Goal: Use online tool/utility

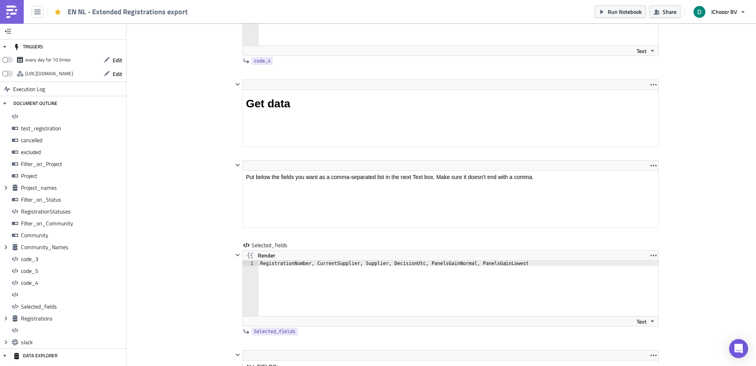
click at [11, 17] on img at bounding box center [12, 12] width 13 height 13
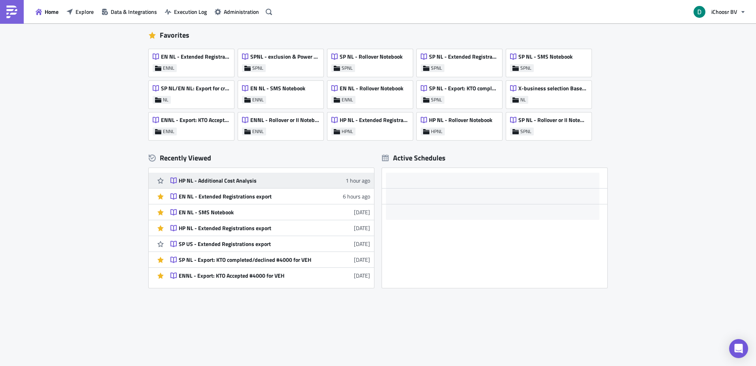
click at [215, 177] on div "HP NL - Additional Cost Analysis" at bounding box center [248, 180] width 138 height 7
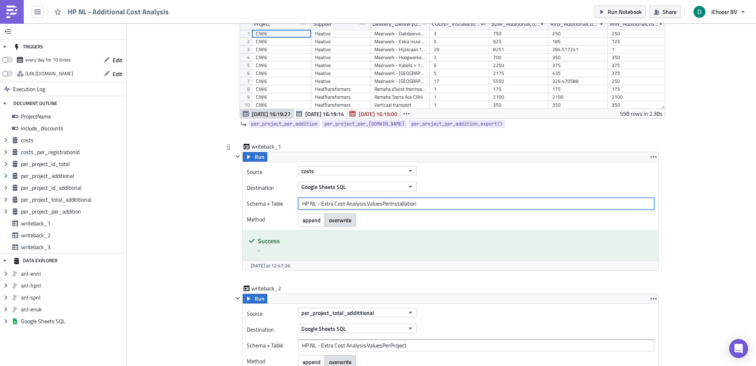
click at [313, 205] on input "HP NL - Extra Cost Analysis.ValuesPerInstallation" at bounding box center [476, 203] width 356 height 12
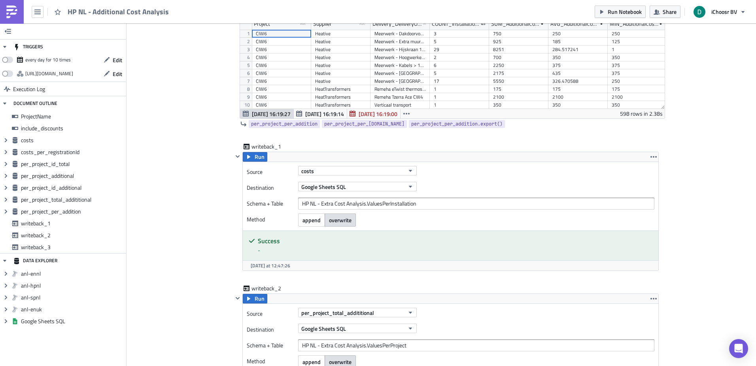
drag, startPoint x: 201, startPoint y: 176, endPoint x: 192, endPoint y: 166, distance: 13.8
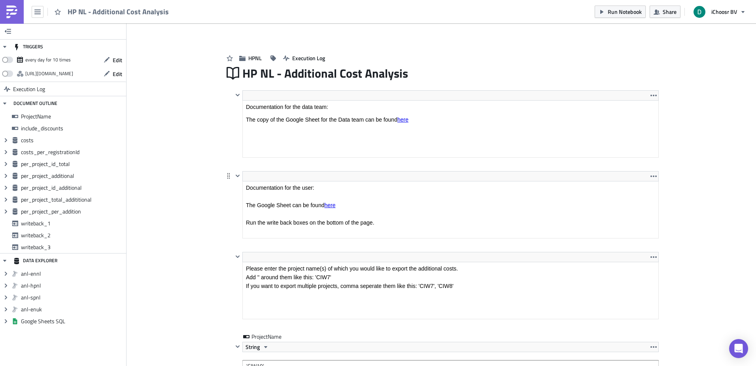
click at [327, 181] on html "Documentation for the user: The Google Sheet can be found here Run the write ba…" at bounding box center [451, 204] width 416 height 47
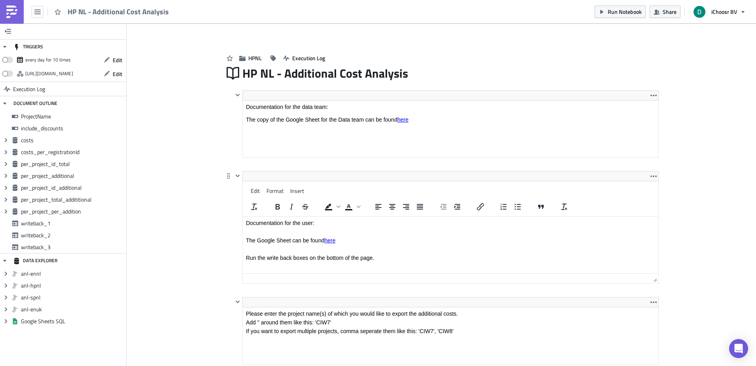
click at [331, 241] on link "here" at bounding box center [329, 240] width 11 height 6
click at [330, 243] on link "here" at bounding box center [329, 240] width 11 height 6
click at [331, 241] on link "here" at bounding box center [329, 240] width 11 height 6
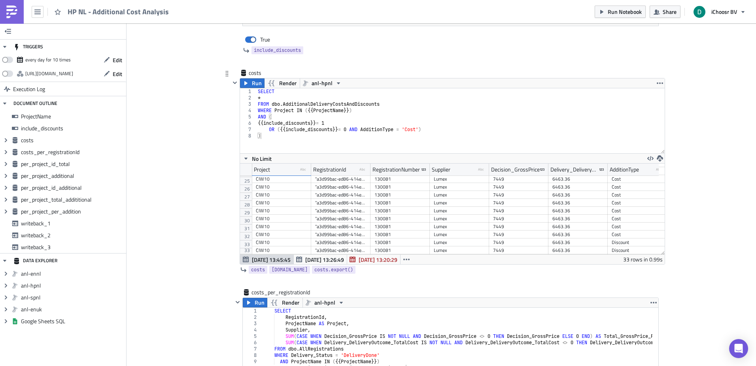
scroll to position [188, 78]
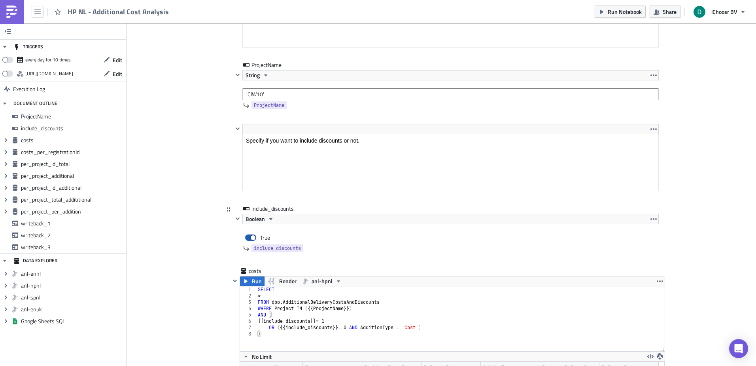
click at [254, 234] on label "True" at bounding box center [257, 237] width 28 height 11
click at [249, 234] on input "True" at bounding box center [246, 235] width 5 height 5
checkbox input "false"
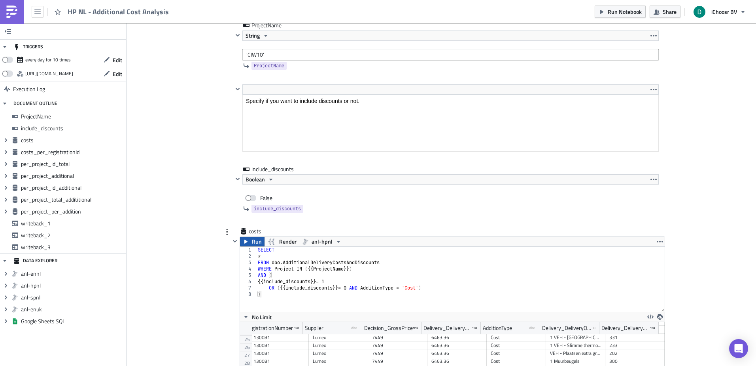
click at [247, 240] on button "Run" at bounding box center [252, 241] width 25 height 9
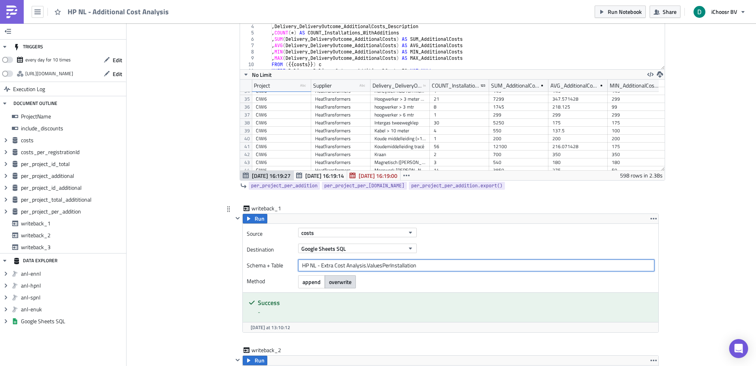
click at [317, 267] on input "HP NL - Extra Cost Analysis.ValuesPerInstallation" at bounding box center [476, 265] width 356 height 12
drag, startPoint x: 317, startPoint y: 267, endPoint x: 410, endPoint y: 264, distance: 93.0
click at [410, 264] on input "HP NL - Extra Cost Analysis.ValuesPerInstallation" at bounding box center [476, 265] width 356 height 12
drag, startPoint x: 410, startPoint y: 264, endPoint x: 282, endPoint y: 262, distance: 127.4
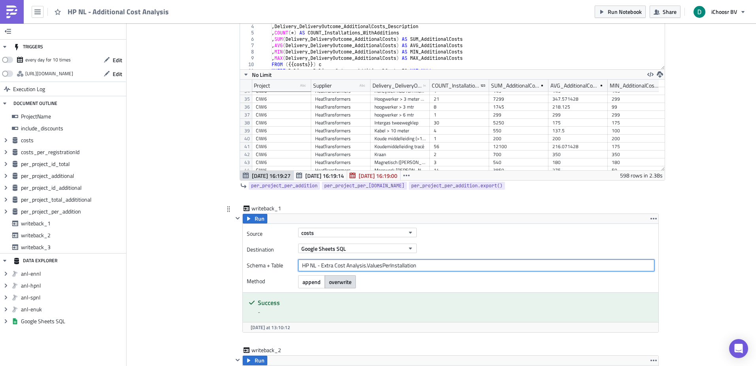
click at [282, 262] on div "Schema + Table HP NL - Extra Cost Analysis.ValuesPerInstallation" at bounding box center [451, 265] width 408 height 12
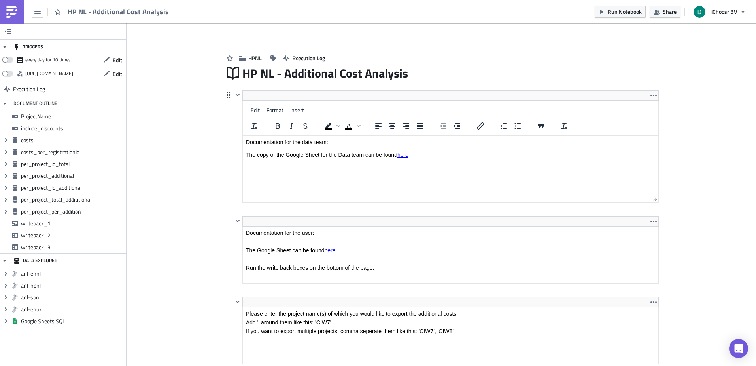
click at [295, 136] on html "Documentation for the data team: The copy of the Google Sheet for the Data team…" at bounding box center [451, 153] width 416 height 34
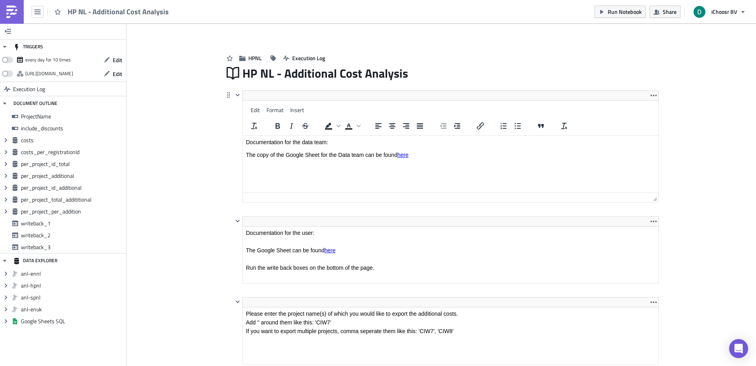
click at [329, 136] on html "Documentation for the data team: The copy of the Google Sheet for the Data team…" at bounding box center [451, 153] width 416 height 34
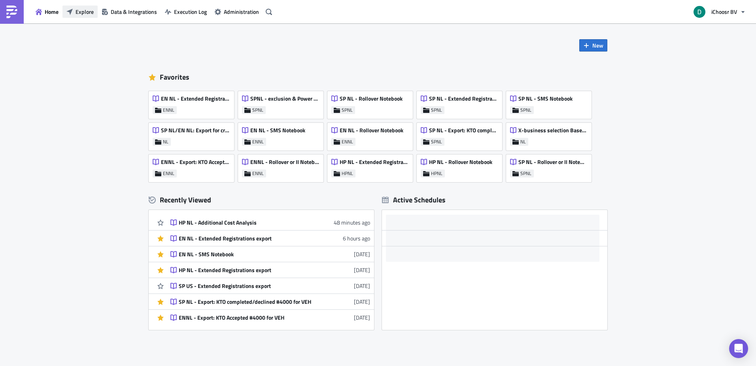
click at [78, 14] on span "Explore" at bounding box center [85, 12] width 18 height 8
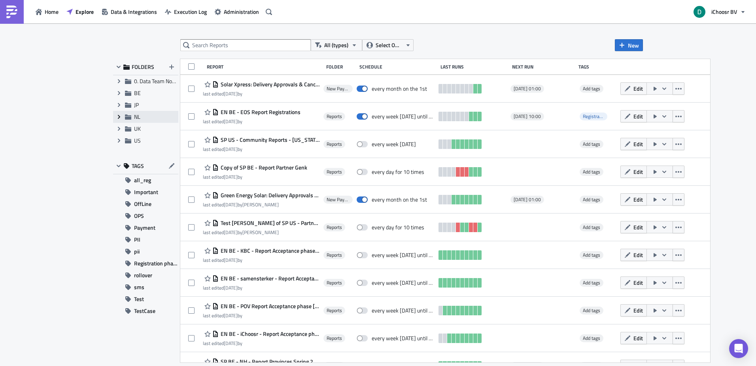
click at [117, 119] on icon "Expand group" at bounding box center [119, 117] width 6 height 6
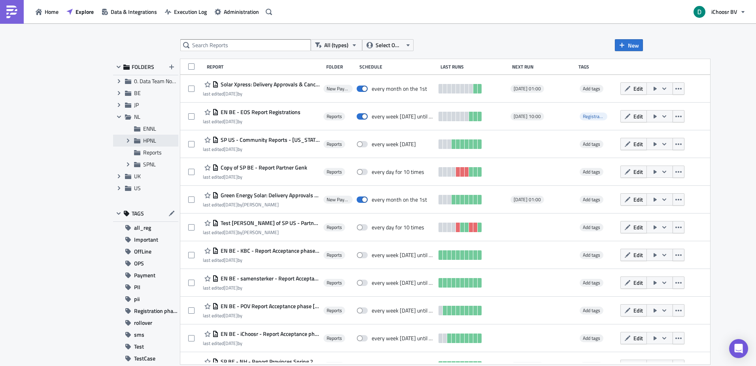
click at [148, 142] on span "HPNL" at bounding box center [149, 140] width 13 height 8
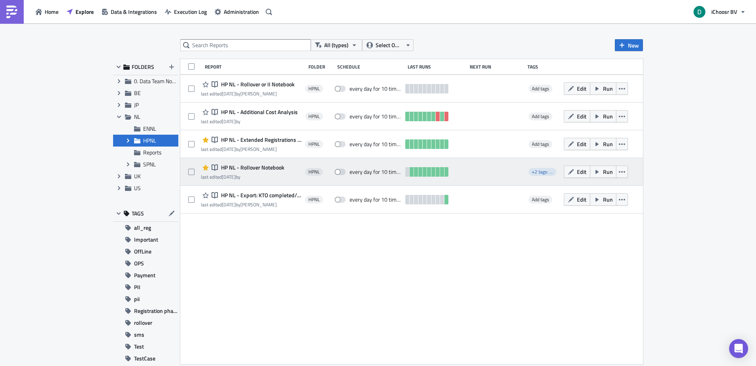
click at [250, 168] on span "HP NL - Rollover Notebook" at bounding box center [251, 167] width 65 height 7
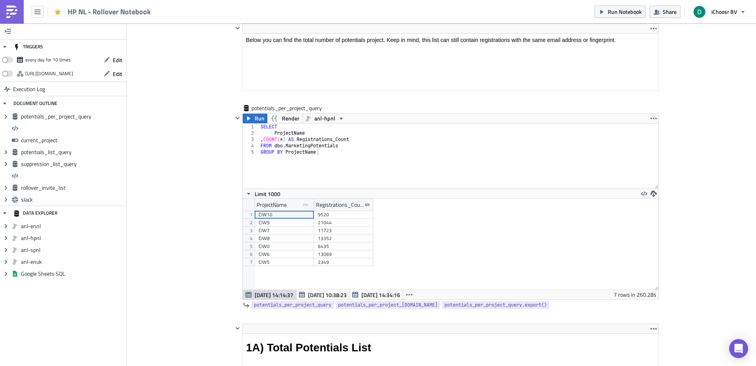
scroll to position [244, 0]
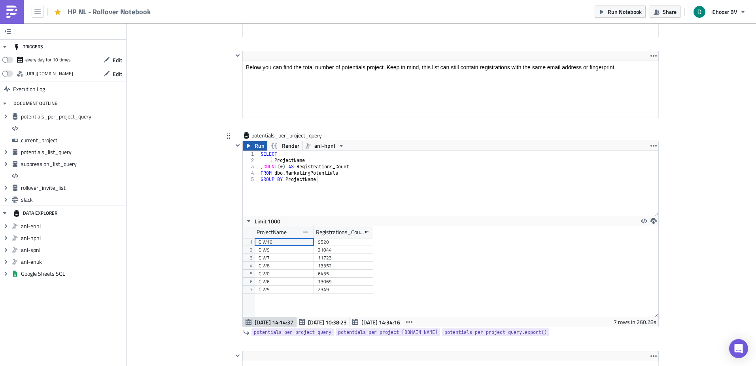
click at [255, 145] on span "Run" at bounding box center [260, 145] width 10 height 9
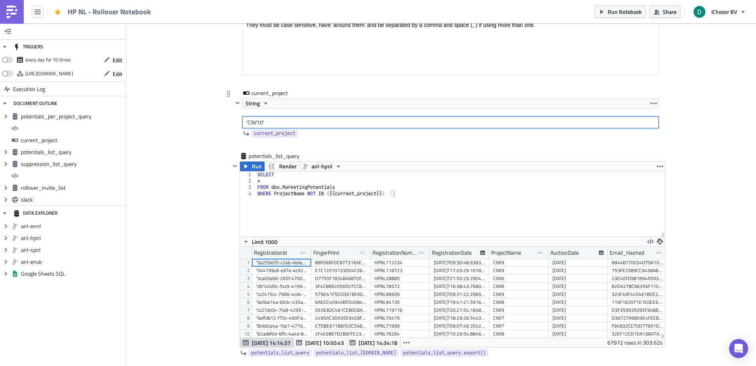
click at [259, 121] on input "'CIW10'" at bounding box center [451, 122] width 417 height 12
type input "'CIW11'"
click at [226, 125] on div "current_project String 'CIW11' current_project" at bounding box center [441, 120] width 435 height 63
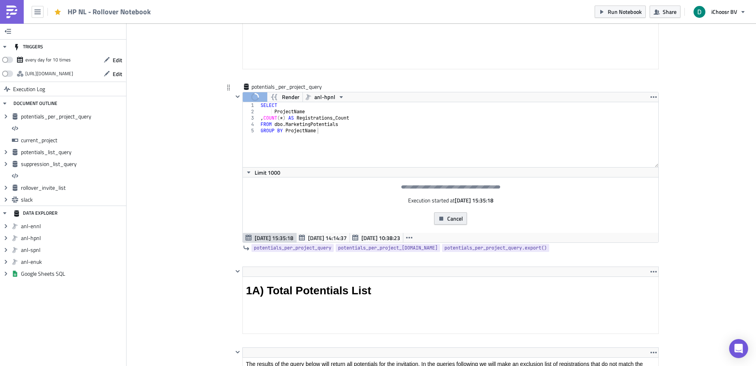
click at [458, 224] on button "Cancel" at bounding box center [450, 218] width 33 height 12
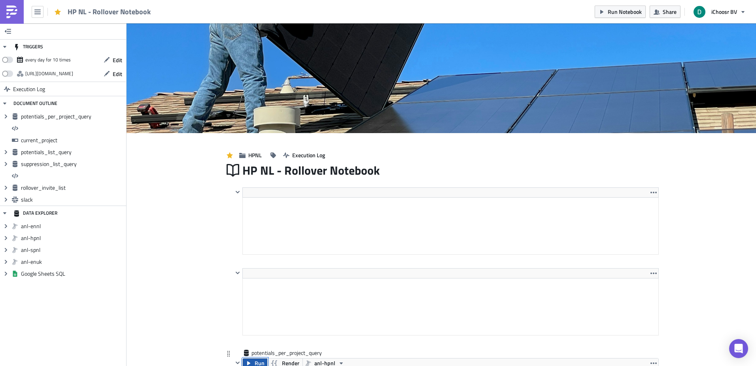
scroll to position [196, 0]
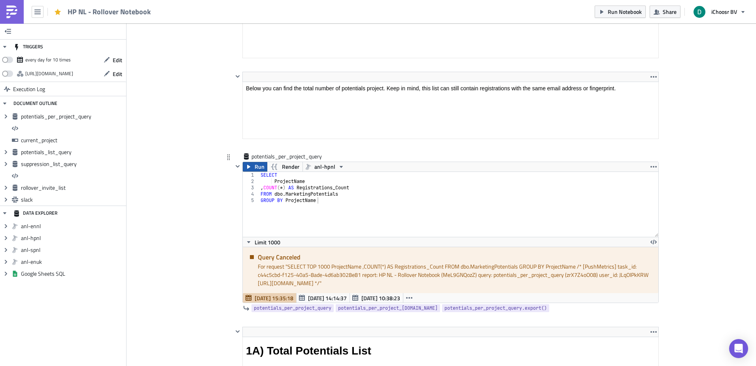
click at [255, 169] on span "Run" at bounding box center [260, 166] width 10 height 9
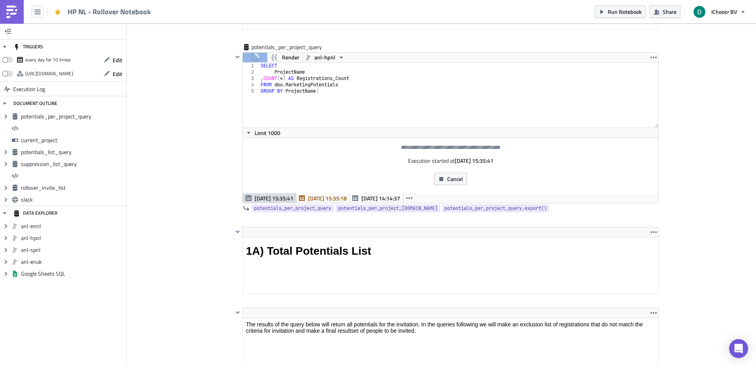
scroll to position [304, 0]
